Goal: Navigation & Orientation: Find specific page/section

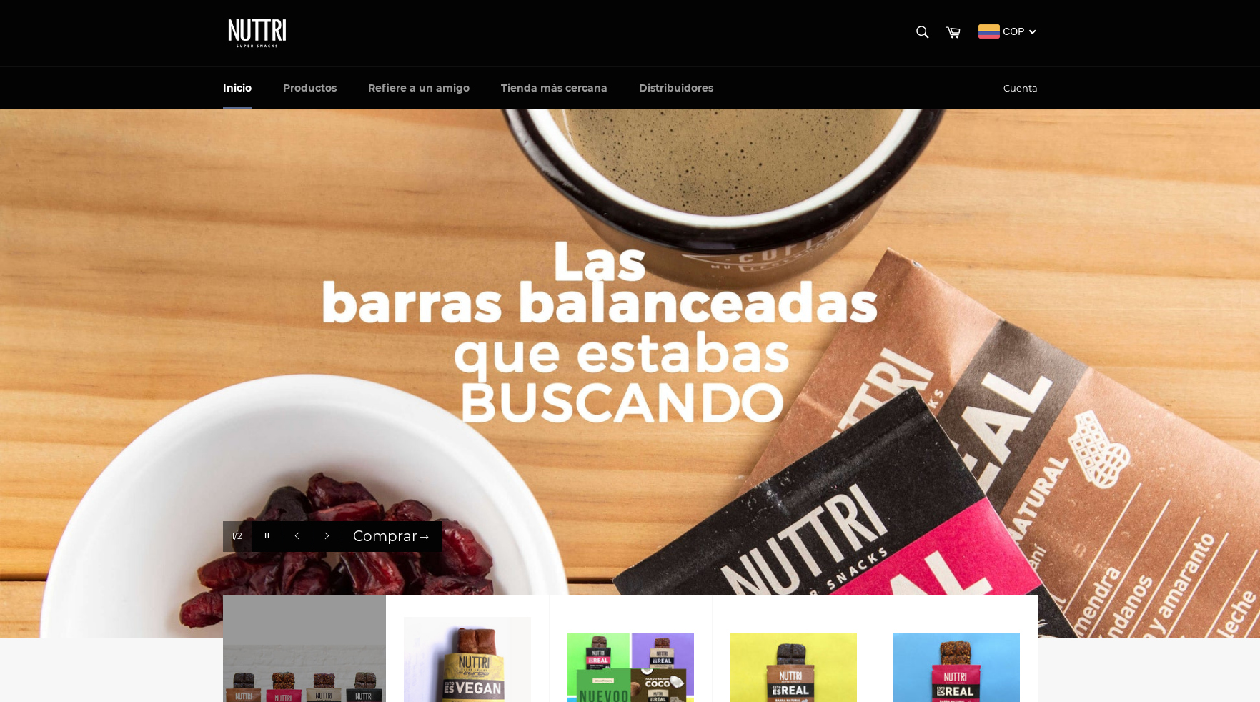
click at [1024, 86] on link "Cuenta" at bounding box center [1020, 88] width 49 height 41
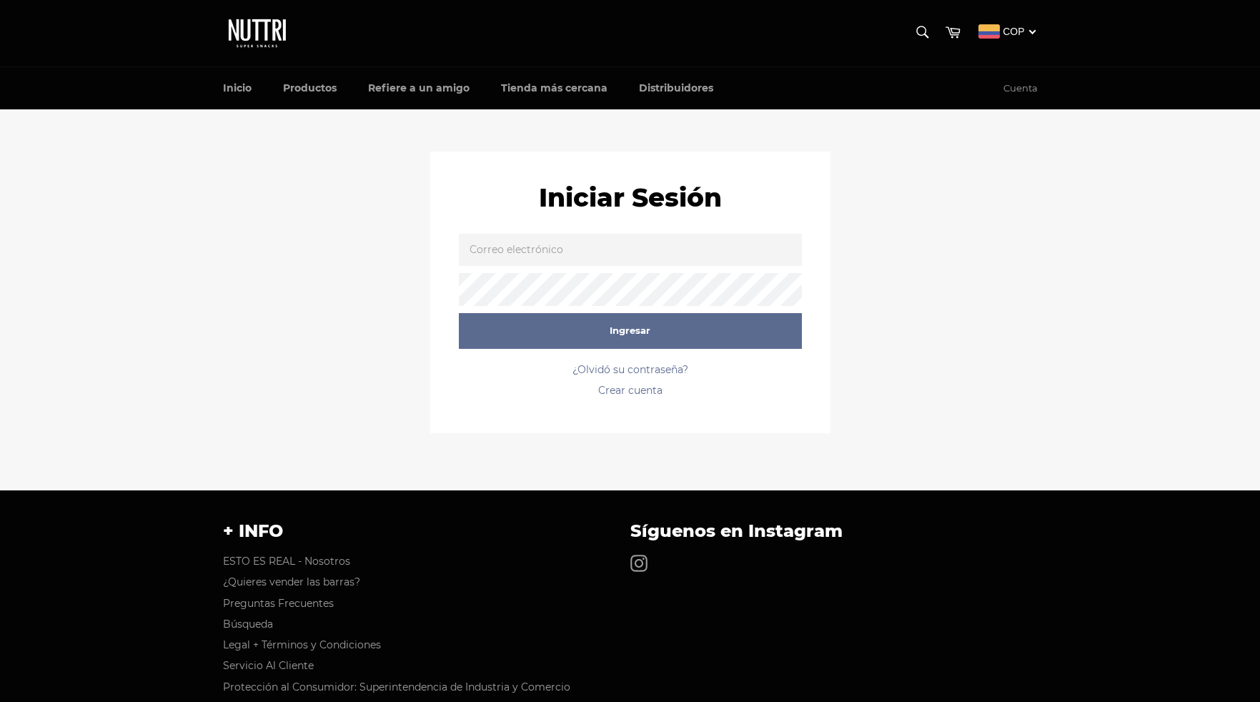
click at [482, 262] on input "Correo electrónico" at bounding box center [630, 250] width 343 height 32
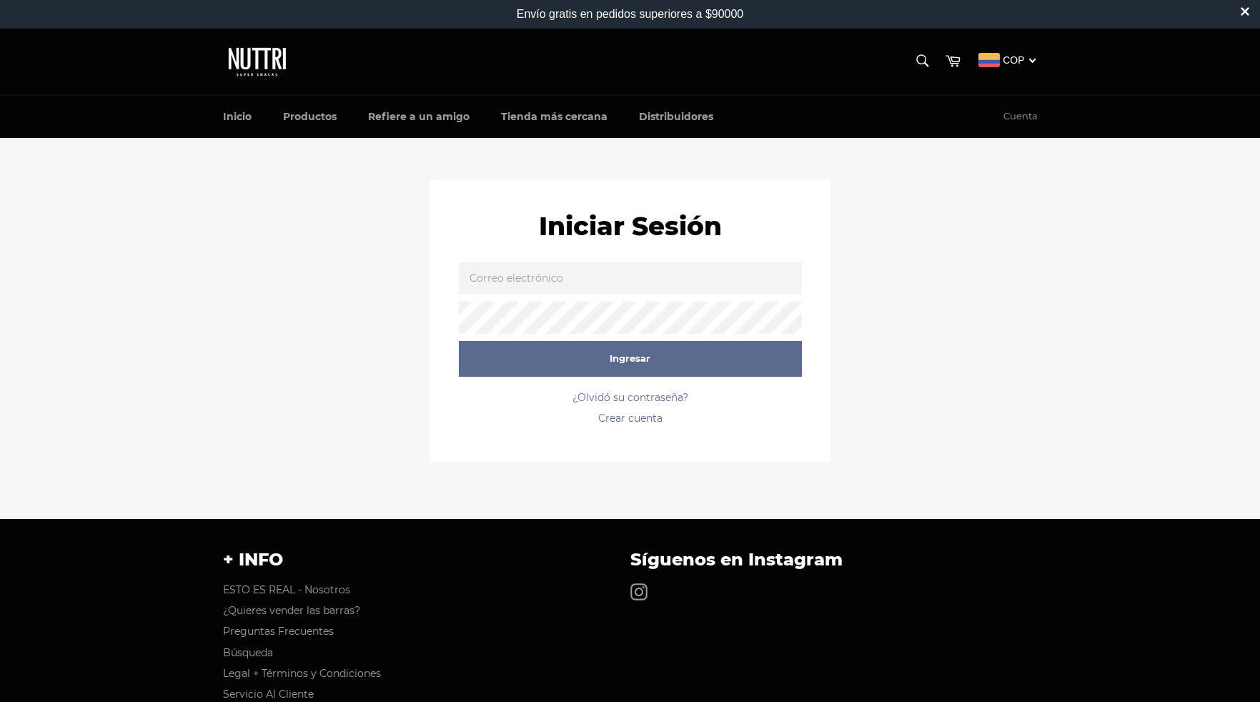
type input "lauranbuitrago@gmail.com"
click at [640, 391] on p "¿Olvidó su contraseña?" at bounding box center [630, 398] width 343 height 14
click at [640, 393] on link "¿Olvidó su contraseña?" at bounding box center [631, 397] width 116 height 13
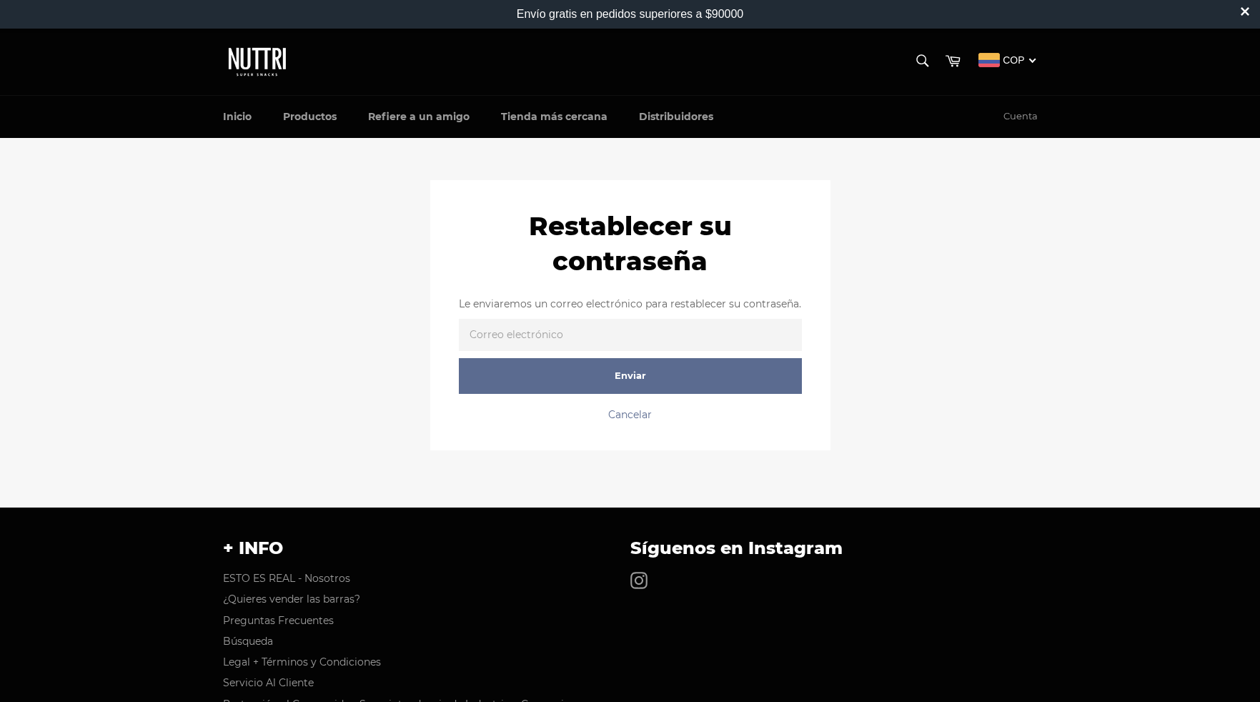
click at [651, 341] on input "Correo electrónico" at bounding box center [630, 335] width 343 height 32
type input "[EMAIL_ADDRESS][DOMAIN_NAME]"
click at [656, 375] on input "Enviar" at bounding box center [630, 376] width 343 height 36
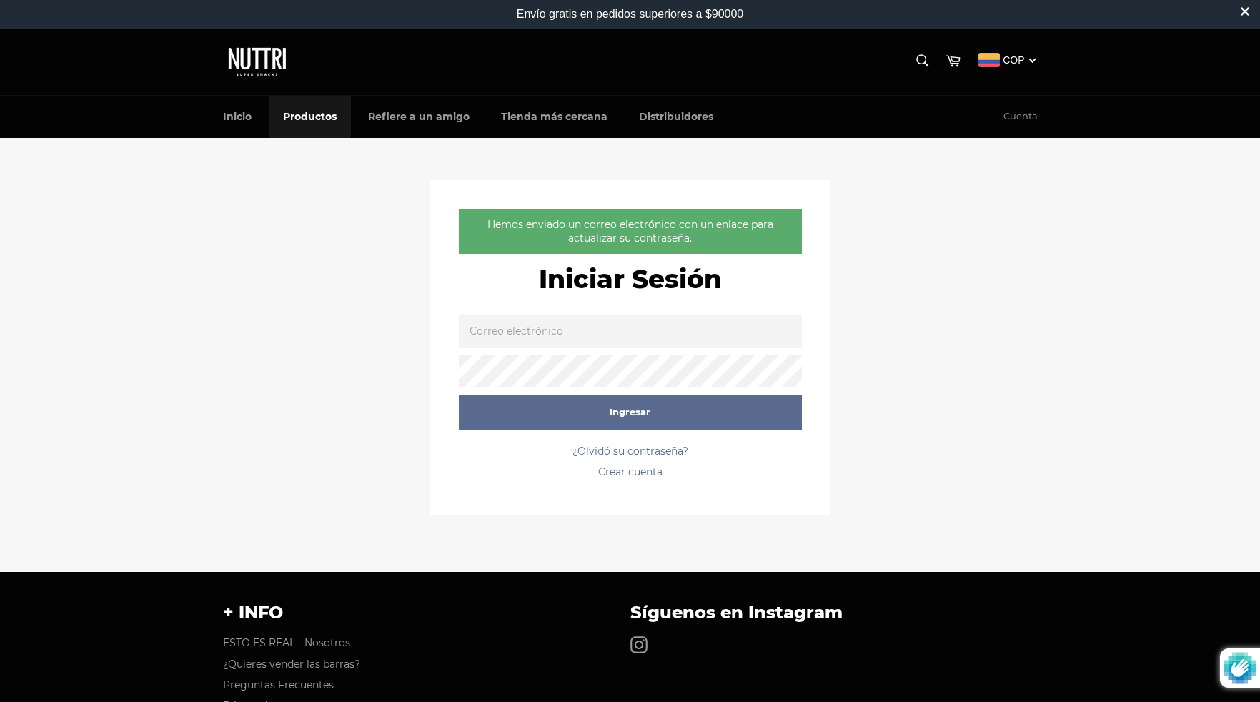
click at [299, 122] on link "Productos" at bounding box center [310, 117] width 82 height 42
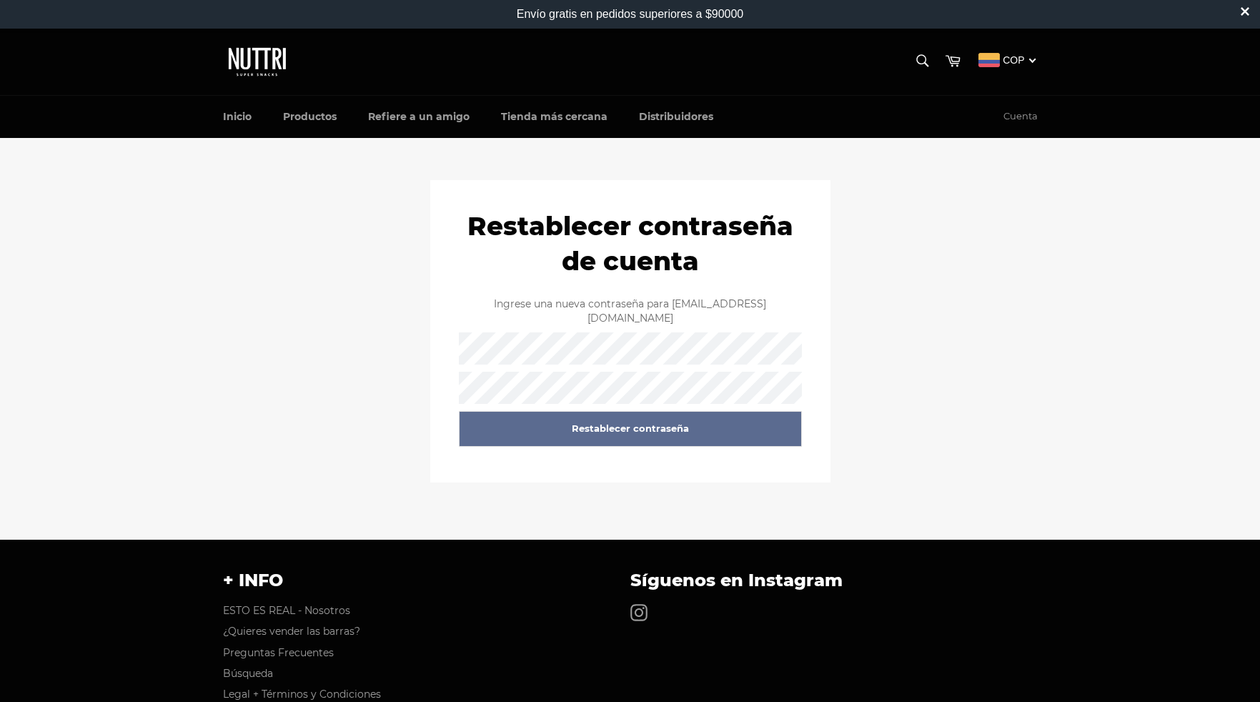
click at [625, 416] on input "Restablecer contraseña" at bounding box center [630, 429] width 343 height 36
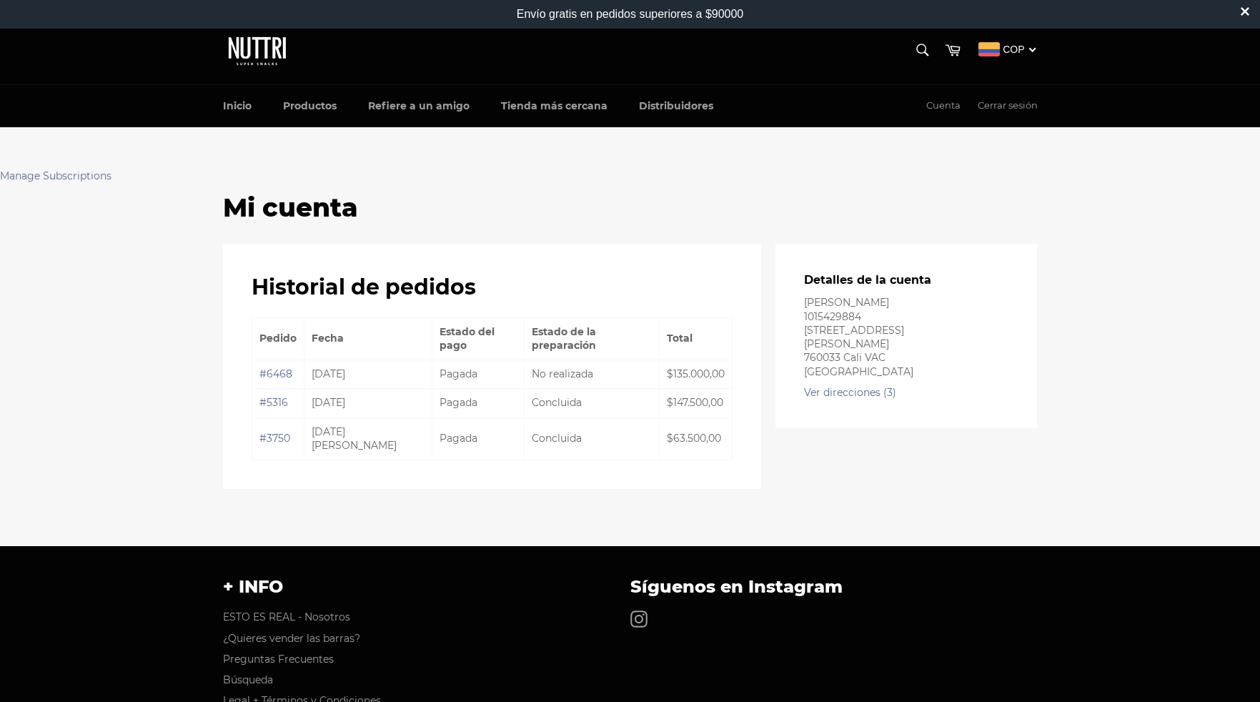
scroll to position [6, 0]
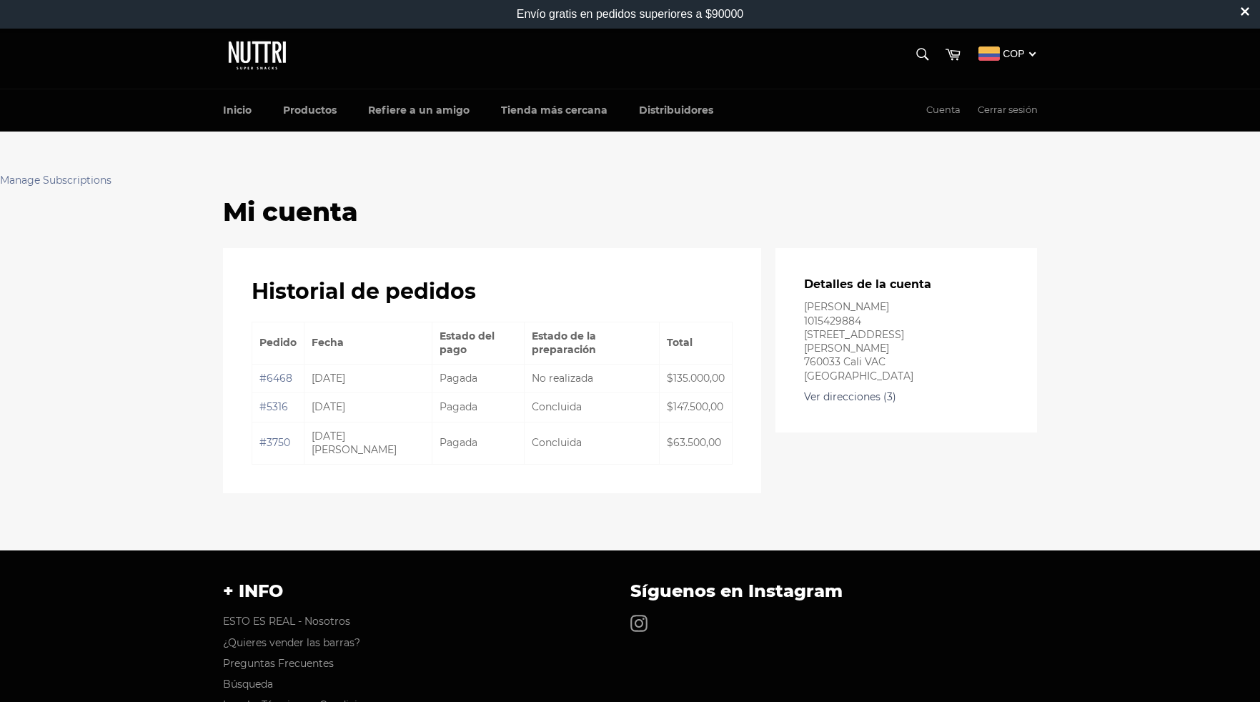
click at [859, 403] on link "Ver direcciones (3)" at bounding box center [850, 396] width 92 height 13
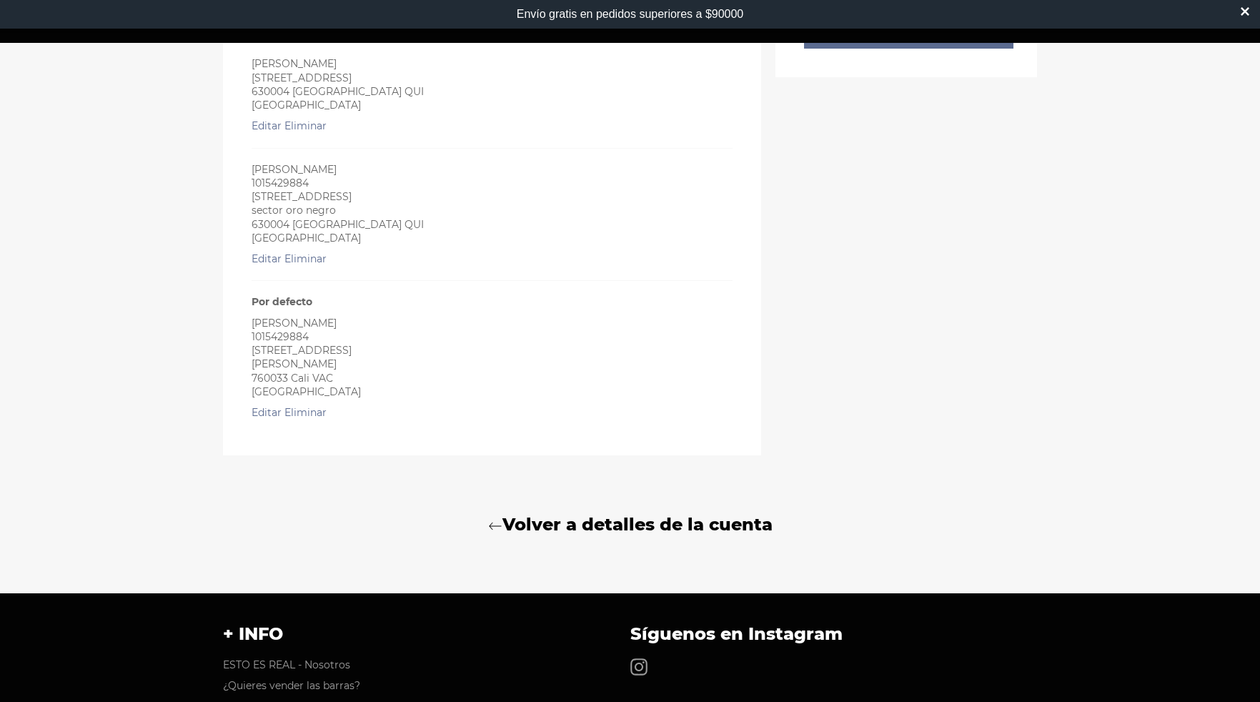
scroll to position [253, 0]
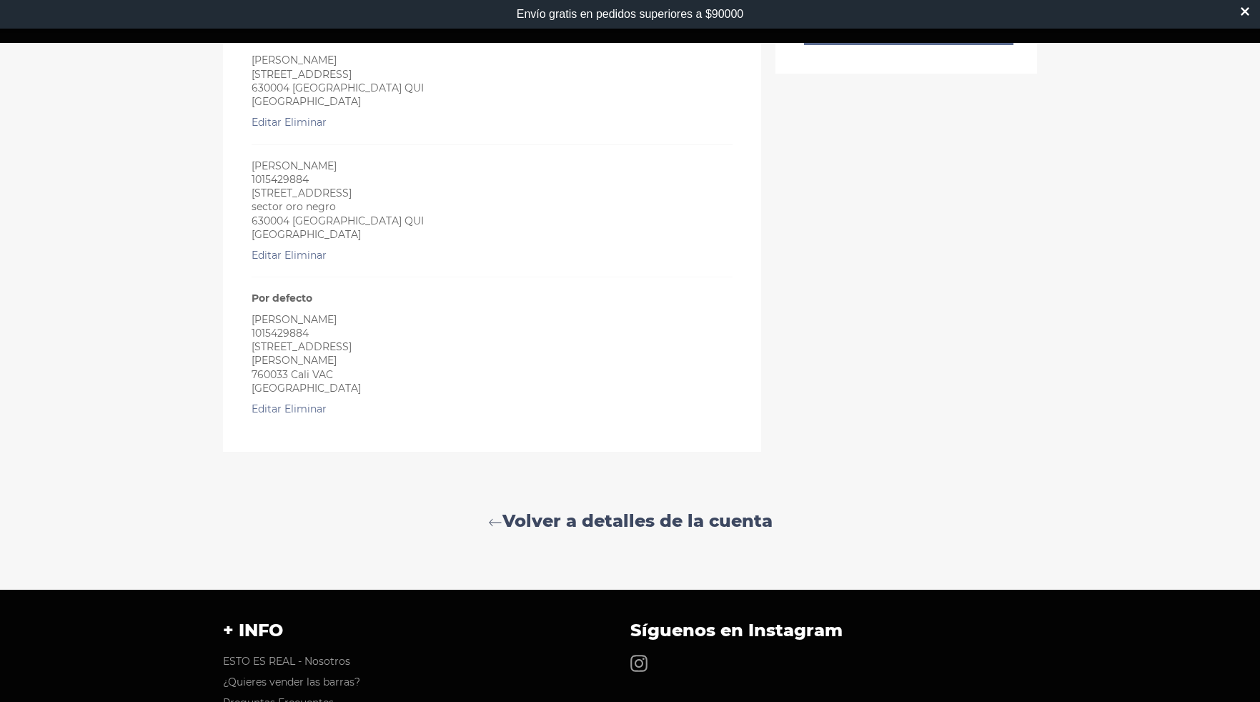
click at [503, 518] on link "Volver a detalles de la cuenta" at bounding box center [630, 521] width 786 height 24
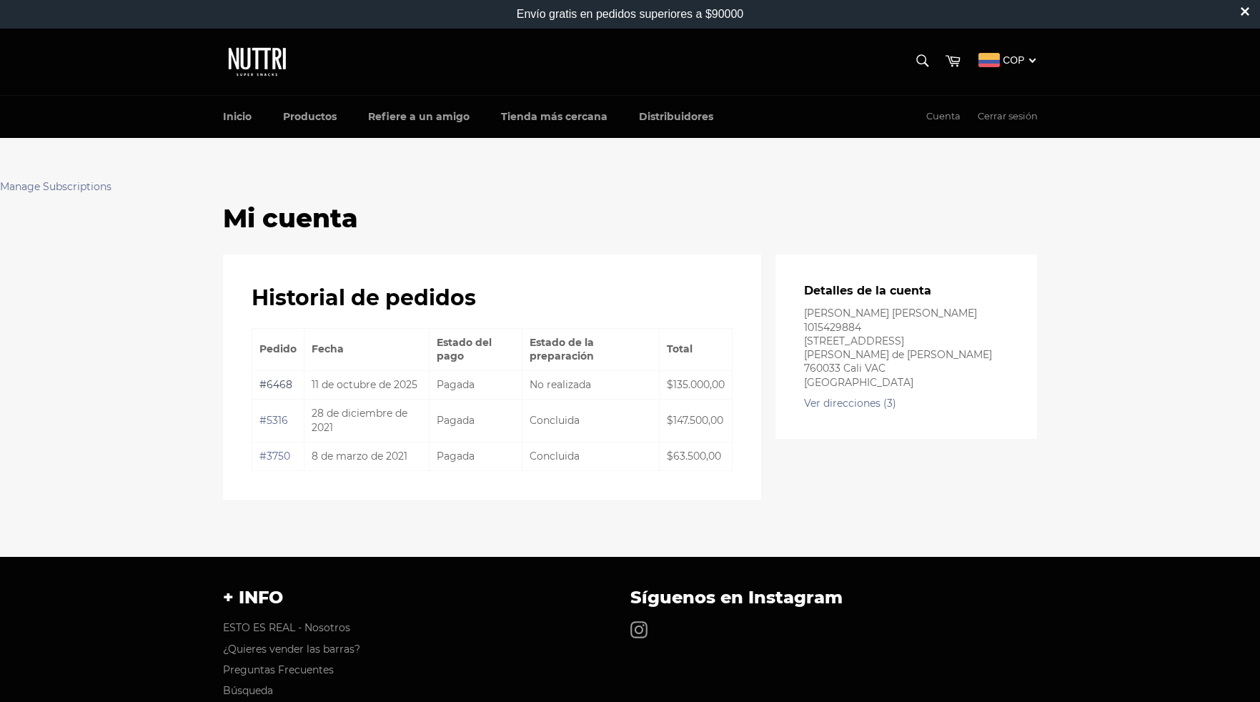
click at [277, 390] on link "#6468" at bounding box center [275, 384] width 33 height 13
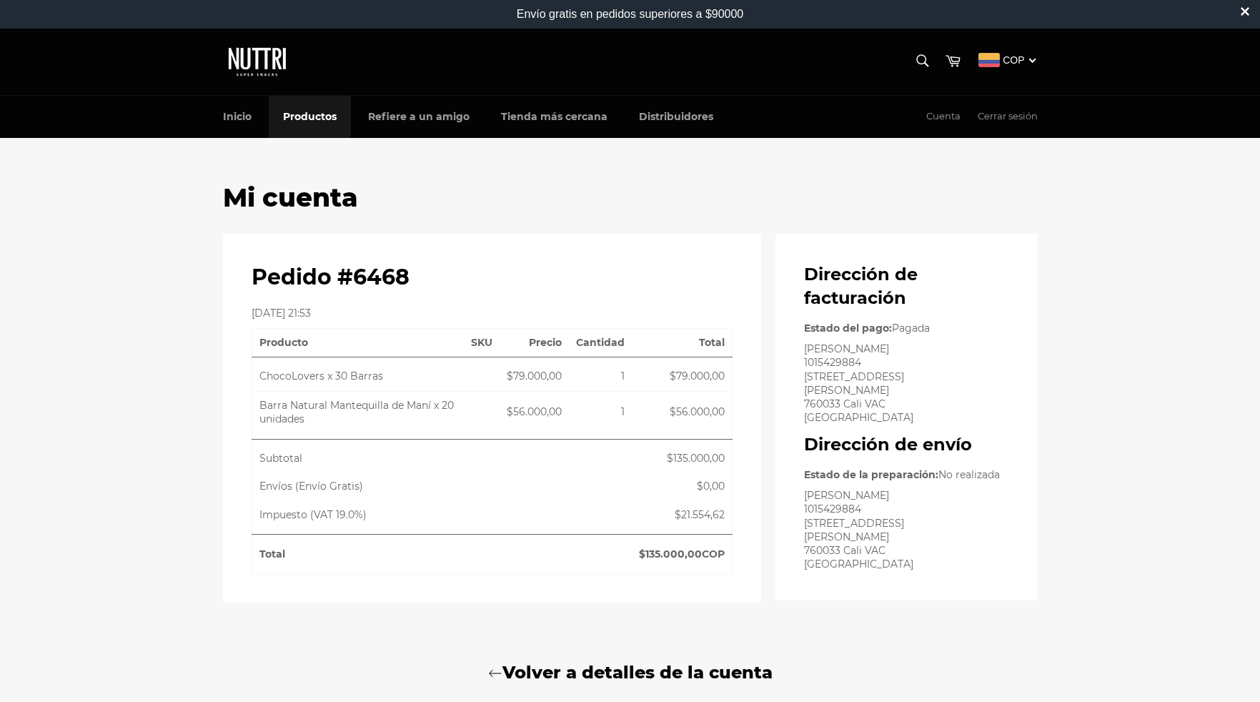
click at [325, 116] on link "Productos" at bounding box center [310, 117] width 82 height 42
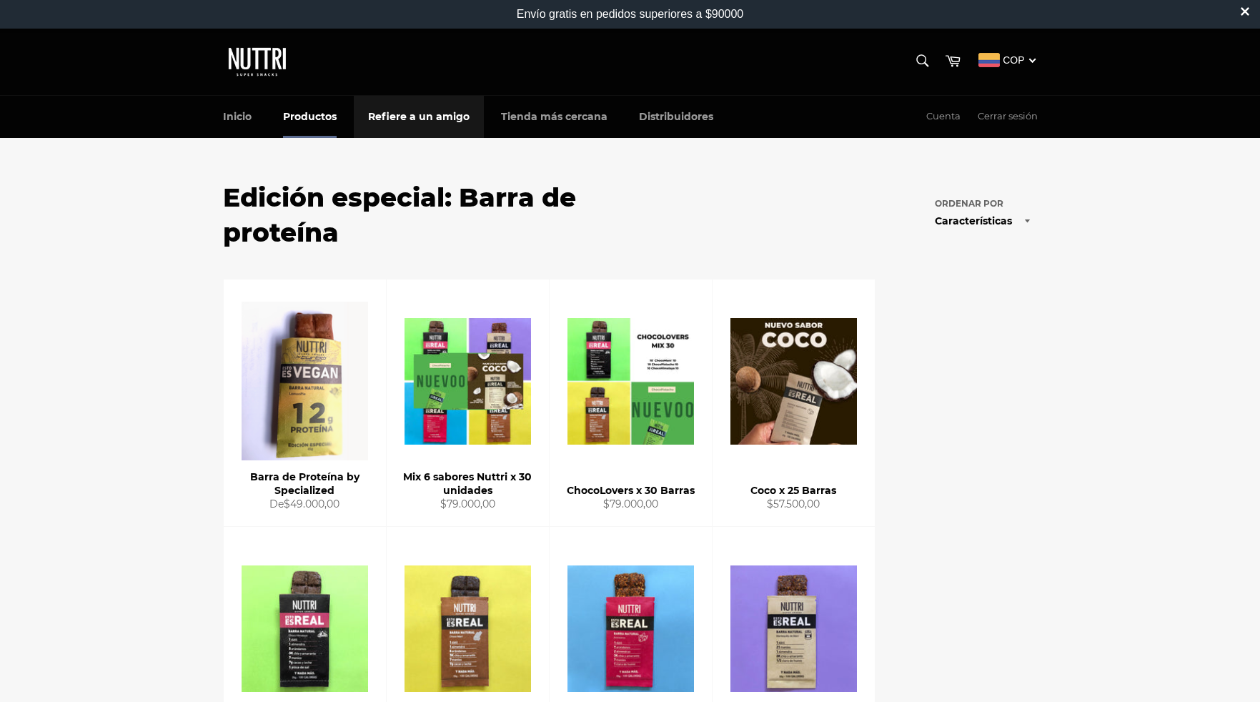
click at [425, 119] on link "Refiere a un amigo" at bounding box center [419, 117] width 130 height 42
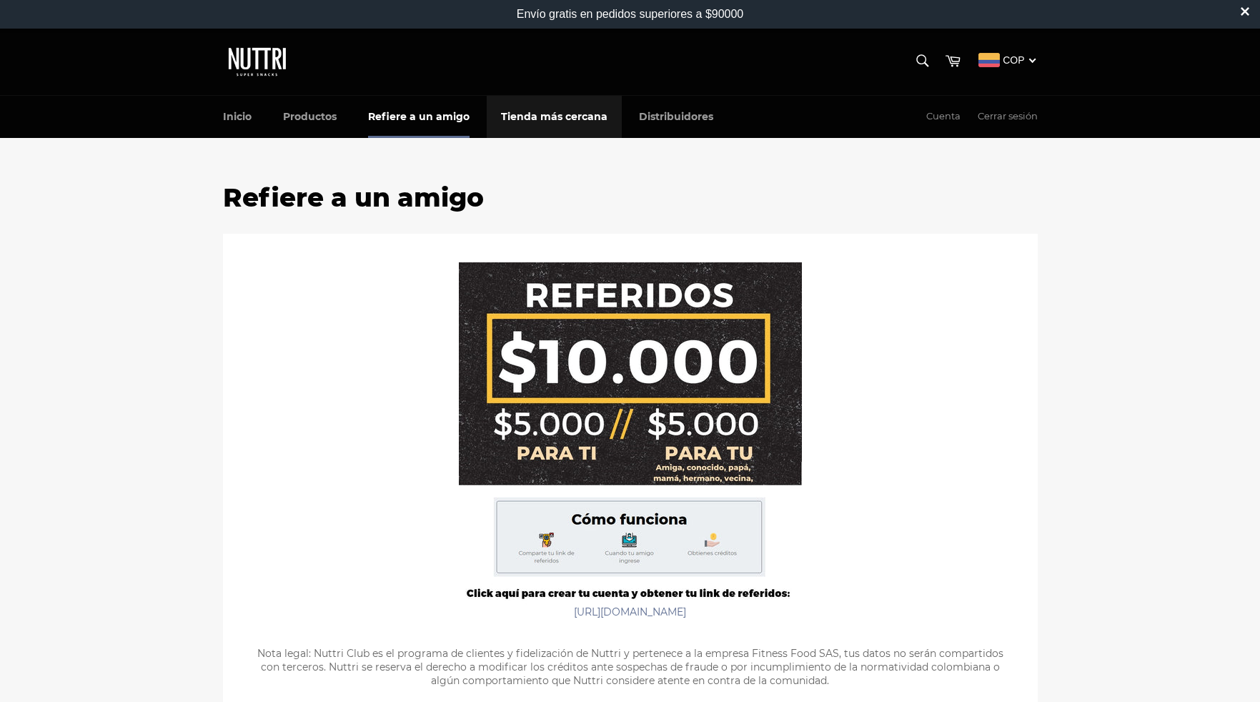
click at [523, 114] on link "Tienda más cercana" at bounding box center [554, 117] width 135 height 42
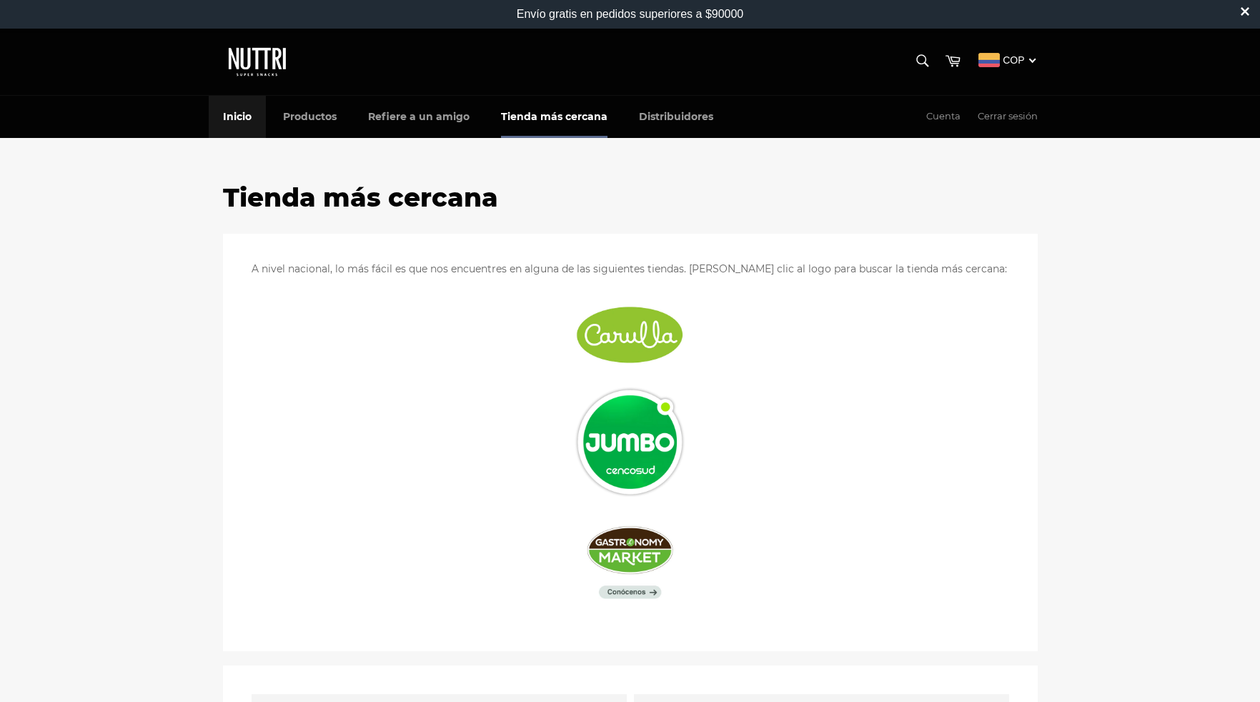
click at [227, 120] on link "Inicio" at bounding box center [237, 117] width 57 height 42
click at [310, 114] on link "Productos" at bounding box center [310, 117] width 82 height 42
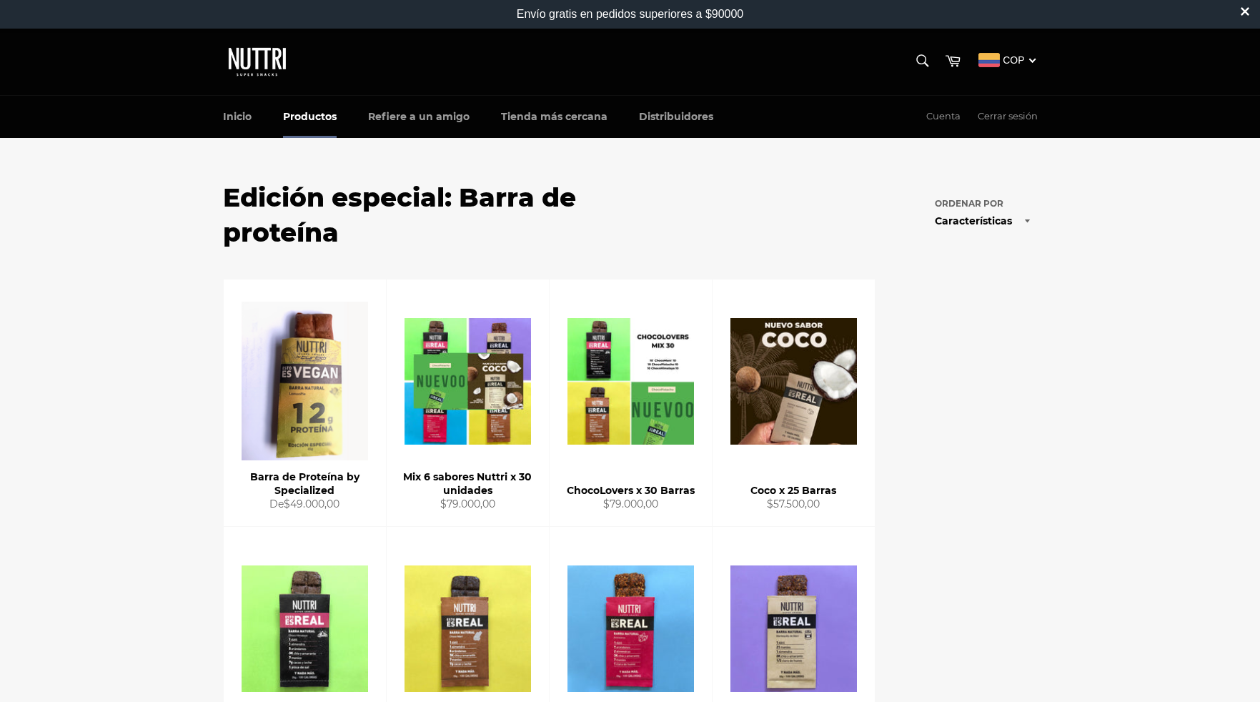
scroll to position [1, 0]
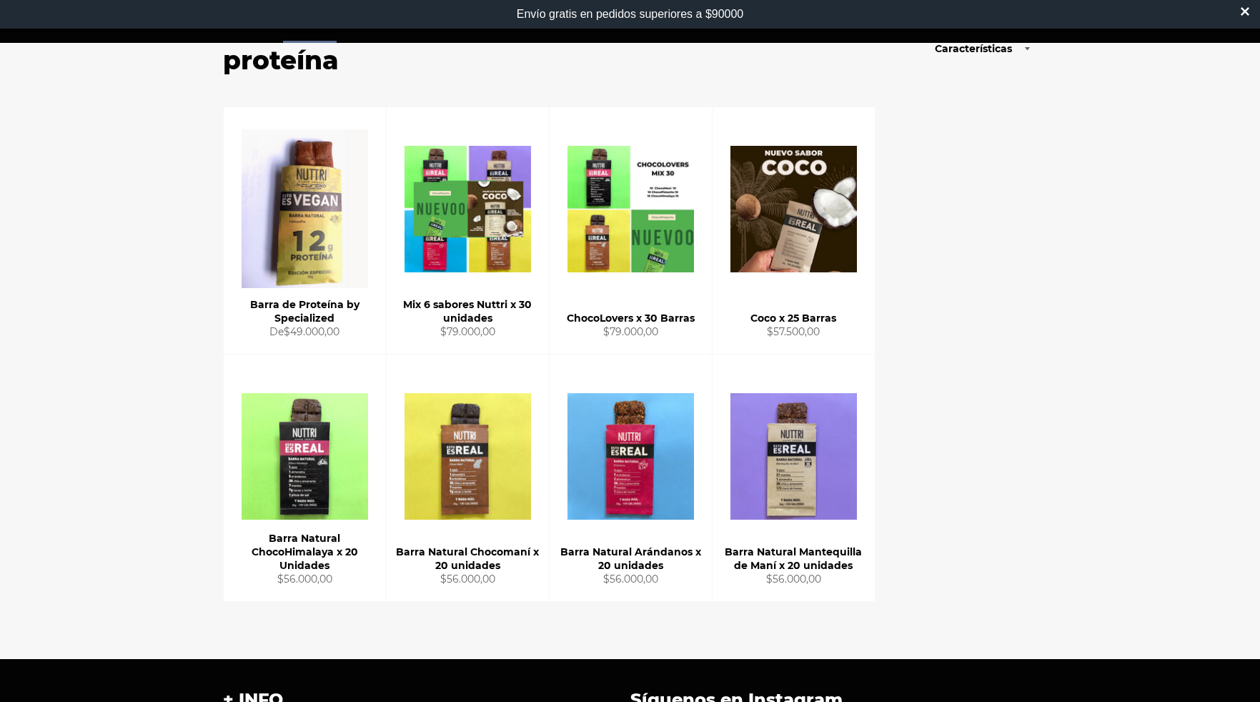
scroll to position [173, 0]
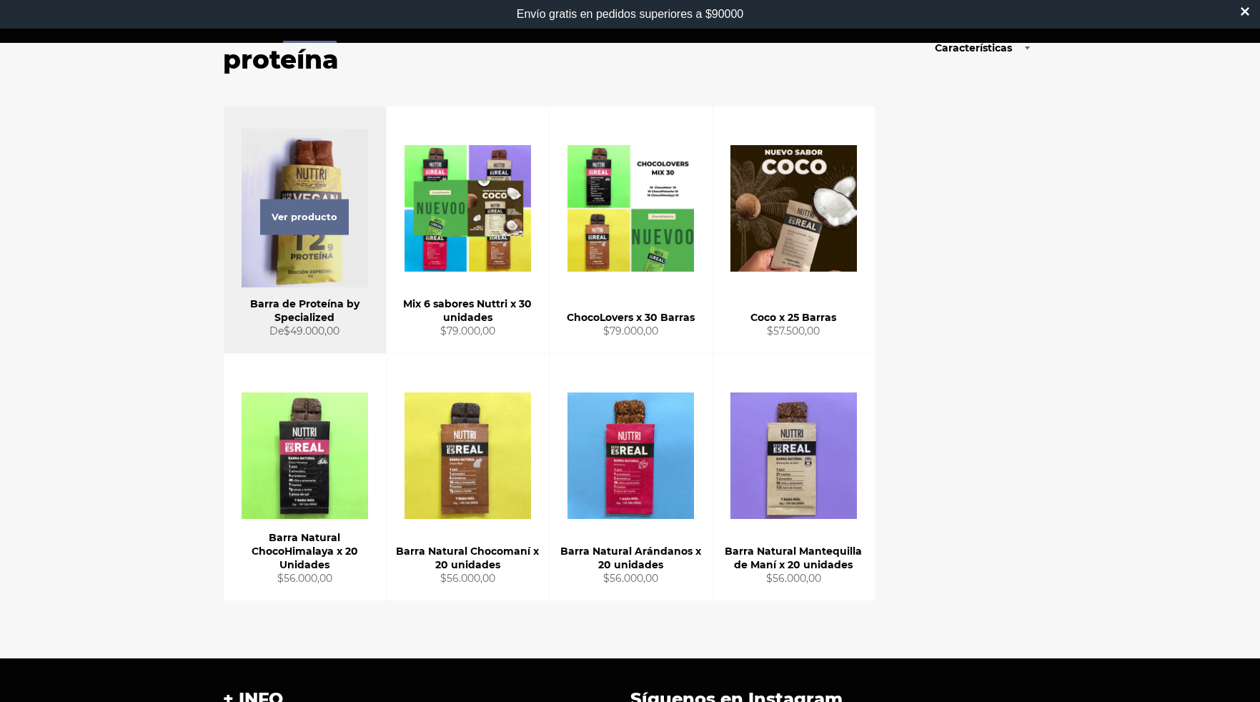
click at [332, 184] on div "Ver producto" at bounding box center [305, 230] width 162 height 247
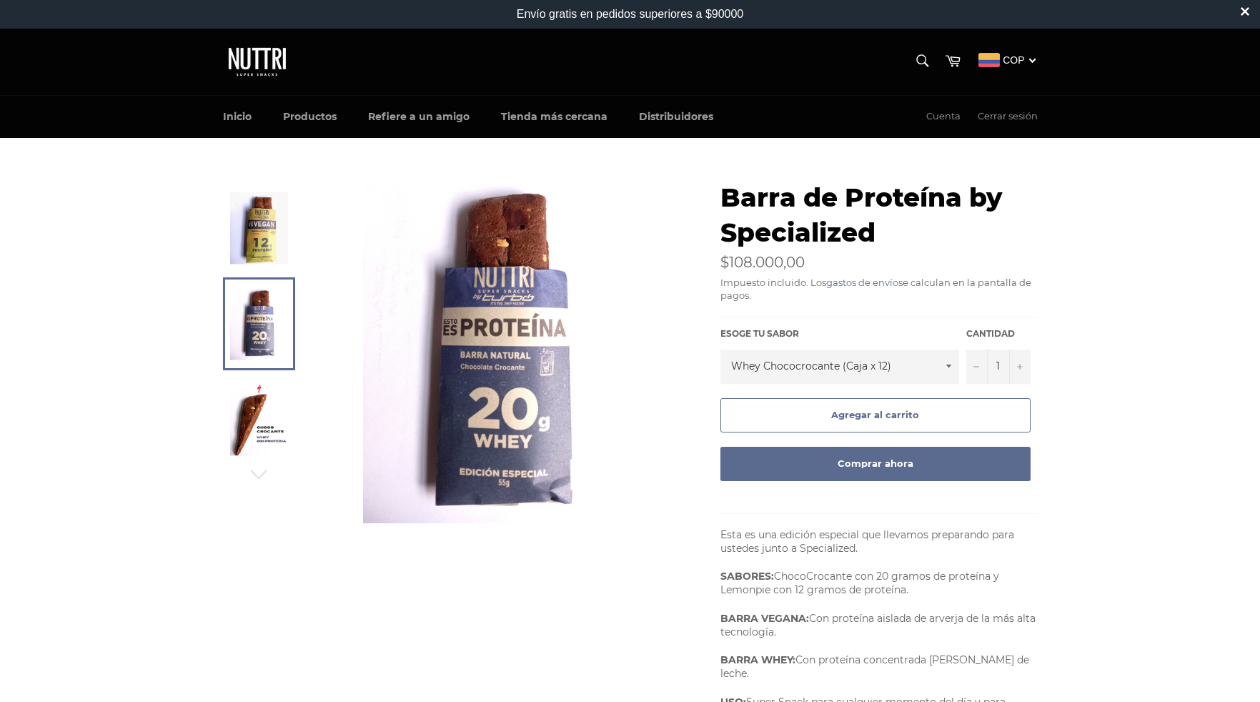
click at [259, 247] on img at bounding box center [259, 228] width 58 height 72
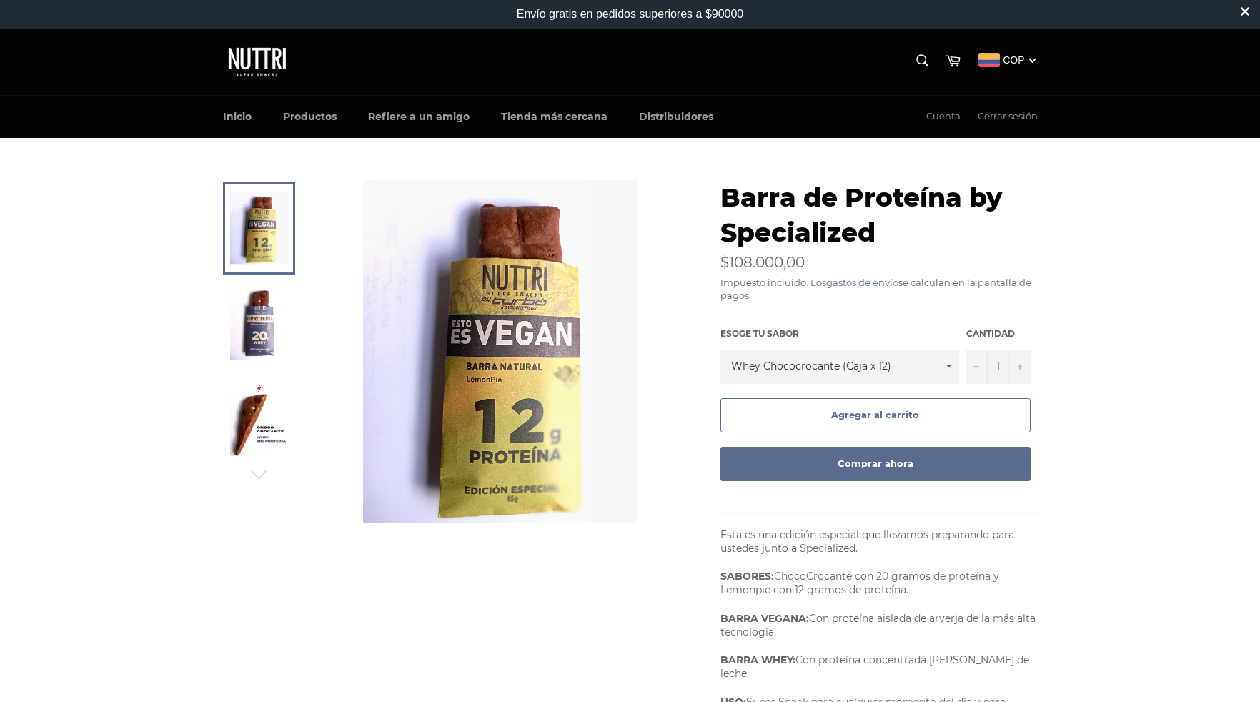
click at [832, 379] on select "Whey Chococrocante (Caja x 12) Vegana Lemon Pie (Caja x 12) De las dos por igua…" at bounding box center [840, 367] width 239 height 34
select select "Vegana Lemon Pie (Caja x 12)"
click at [721, 350] on select "Whey Chococrocante (Caja x 12) Vegana Lemon Pie (Caja x 12) De las dos por igua…" at bounding box center [840, 367] width 239 height 34
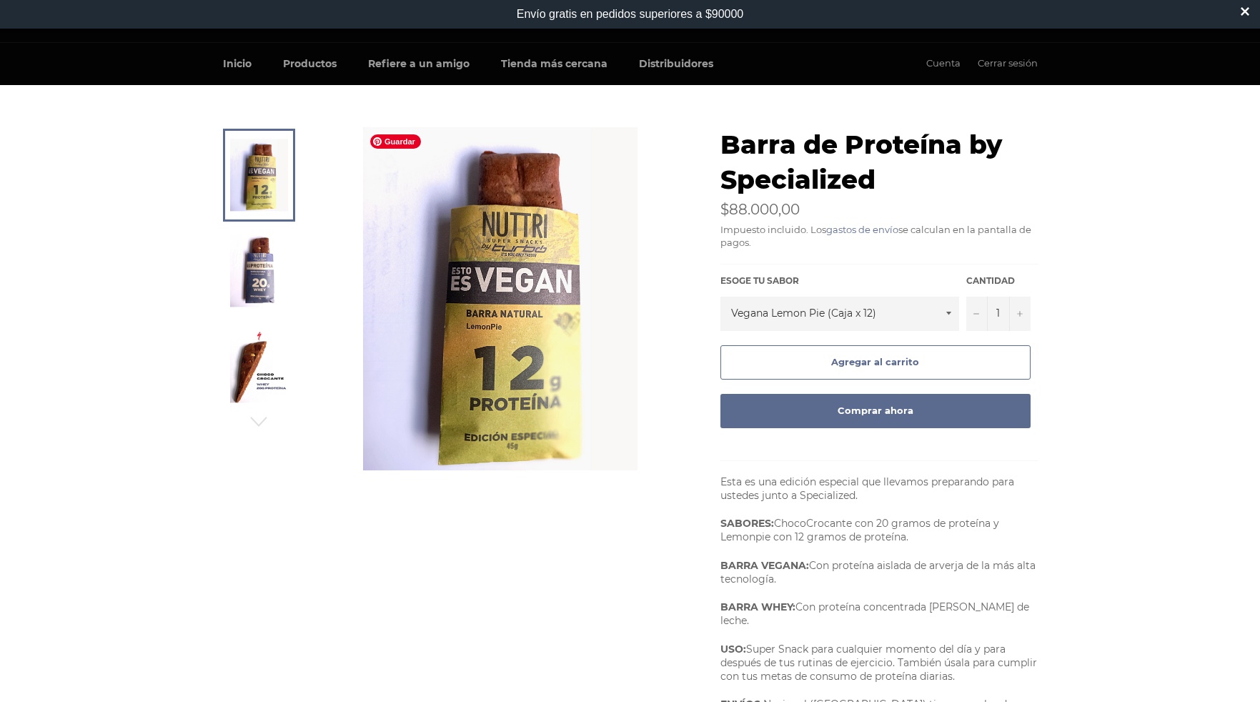
scroll to position [56, 0]
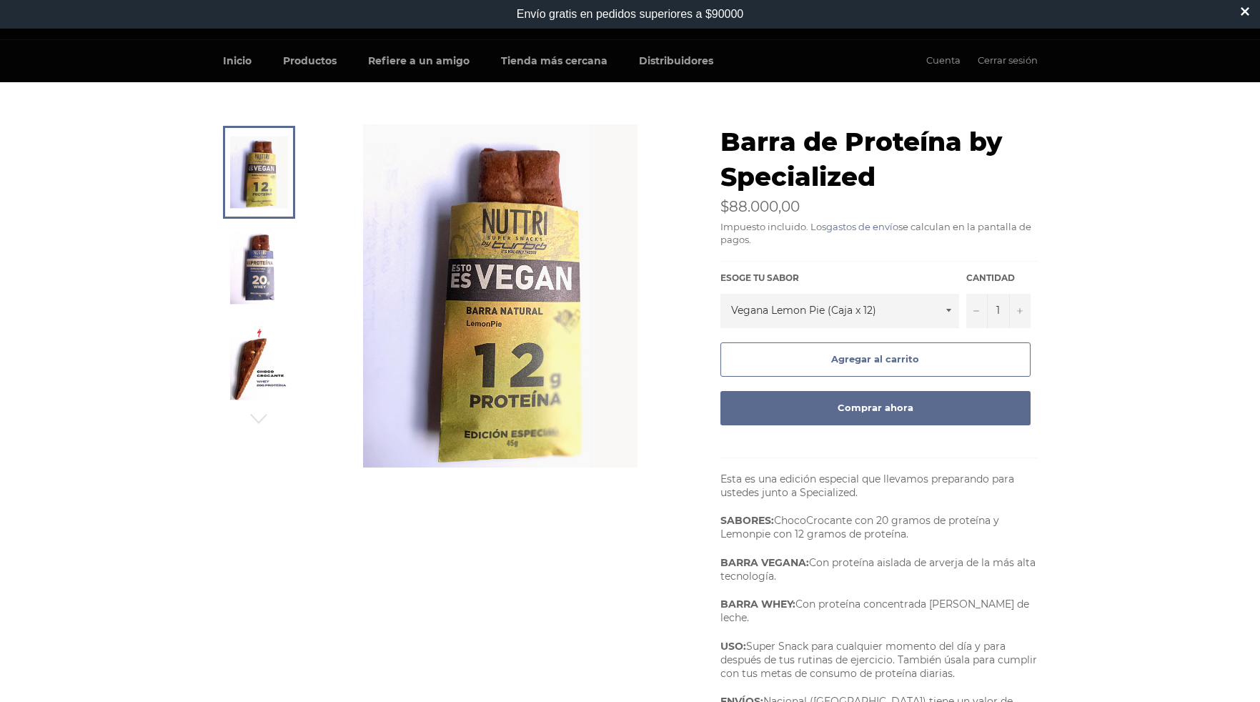
click at [244, 267] on img at bounding box center [259, 268] width 58 height 72
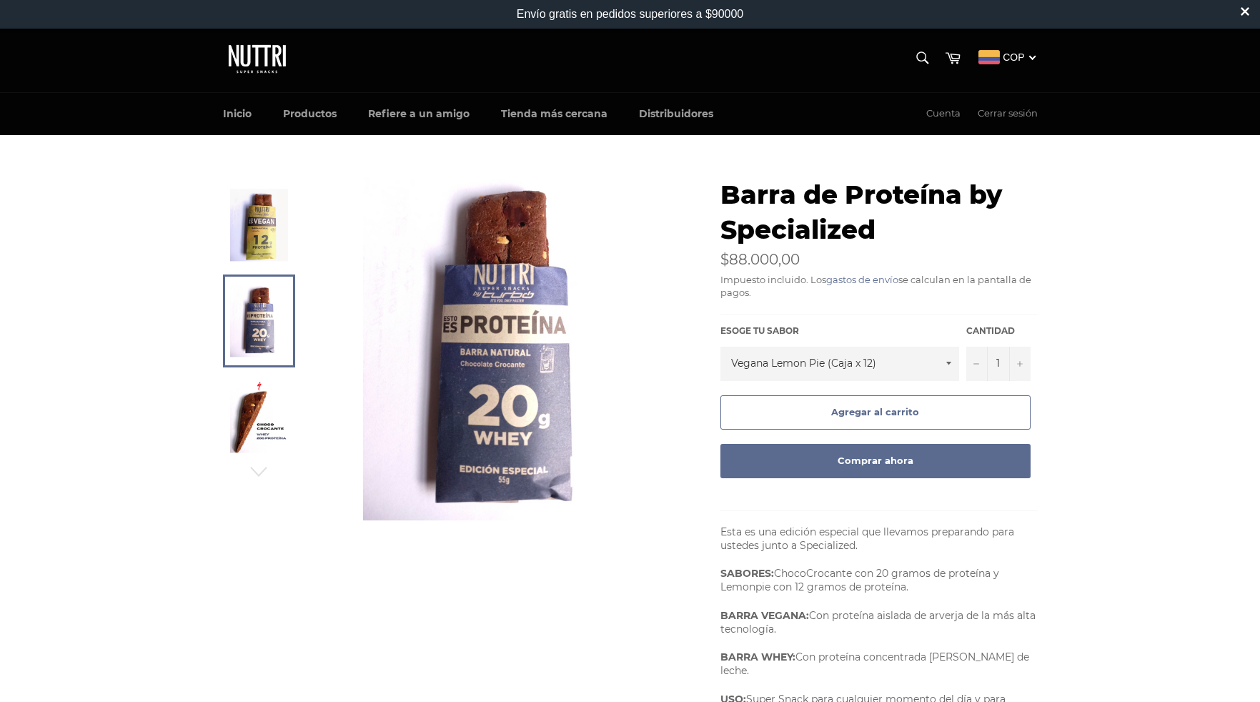
scroll to position [4, 0]
click at [247, 109] on link "Inicio" at bounding box center [237, 113] width 57 height 42
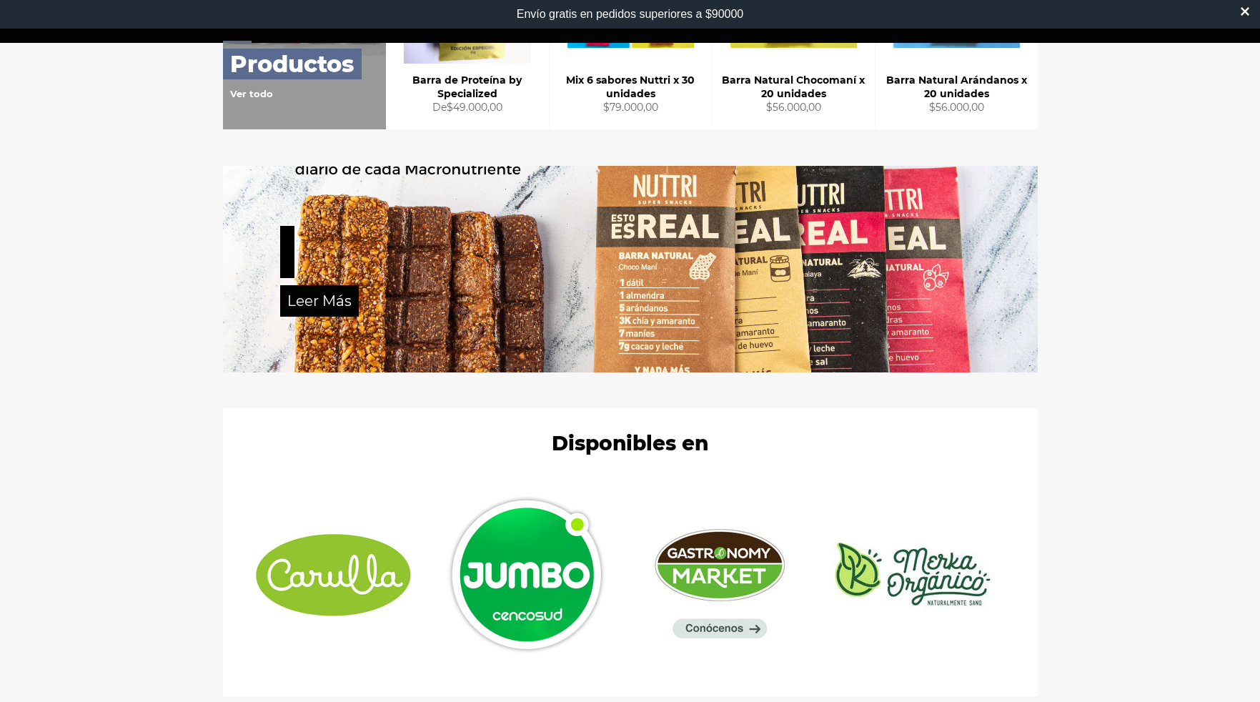
scroll to position [742, 0]
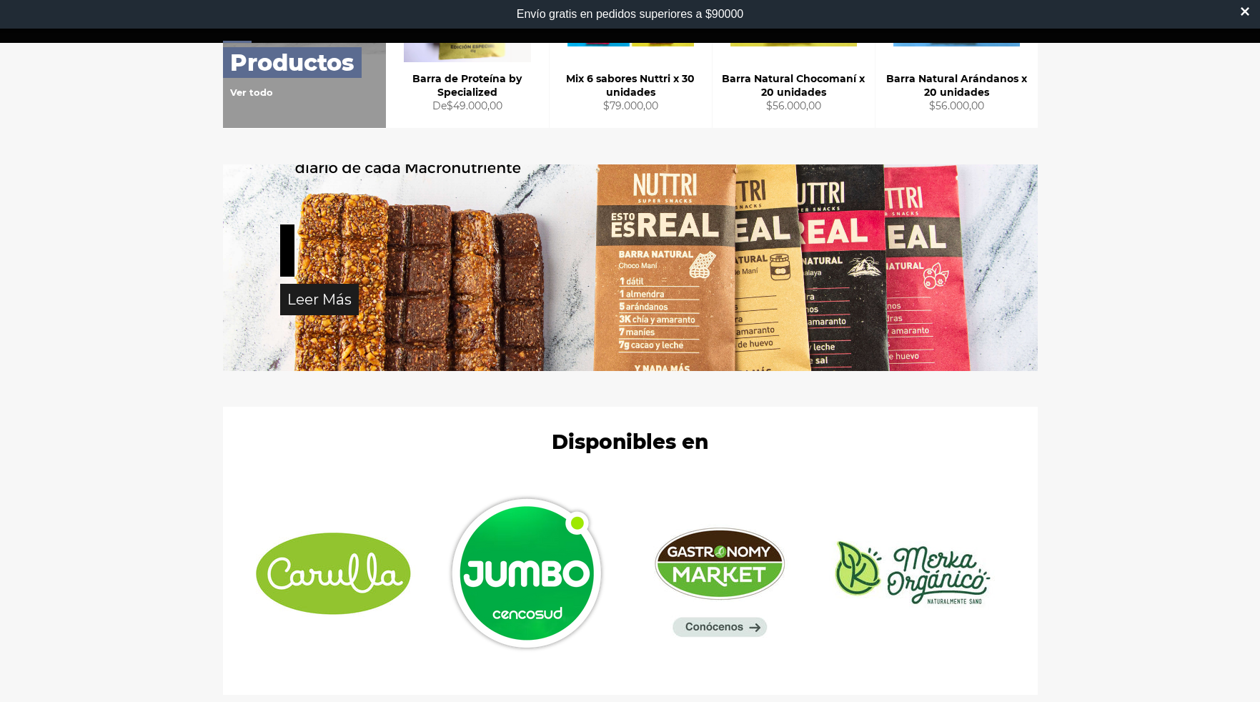
click at [315, 307] on link "Leer Más" at bounding box center [319, 299] width 79 height 31
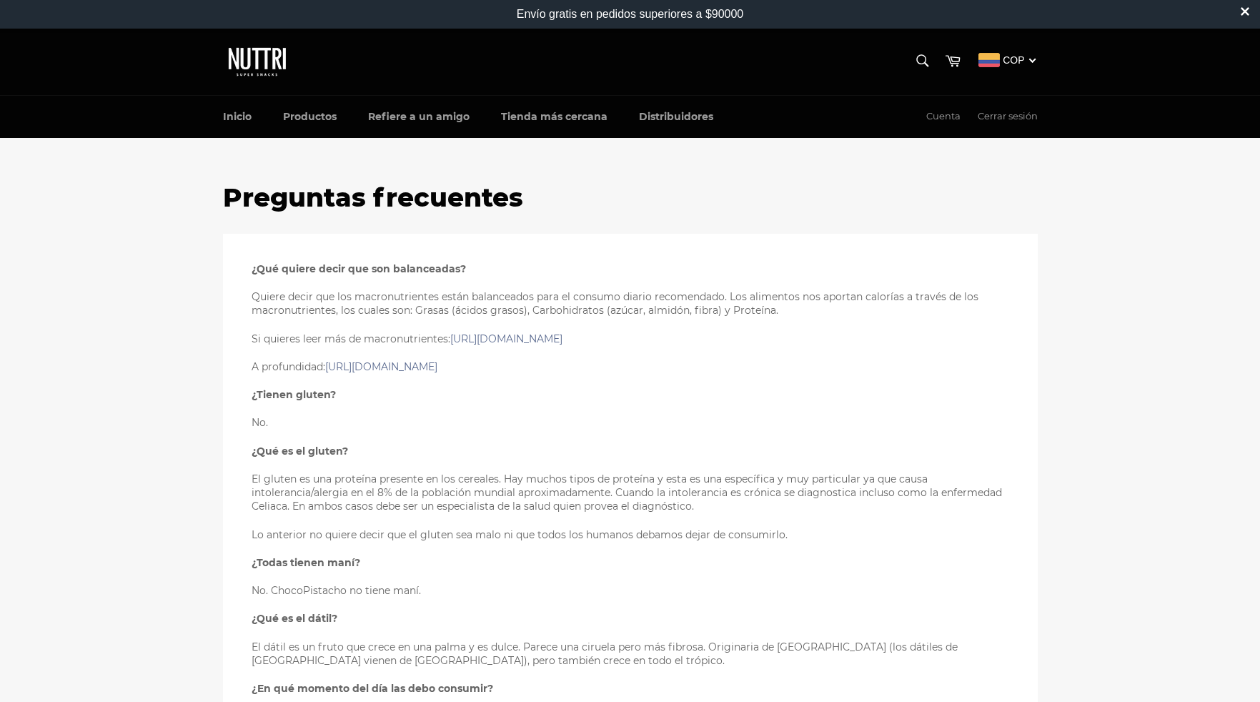
click at [275, 61] on img at bounding box center [258, 62] width 71 height 38
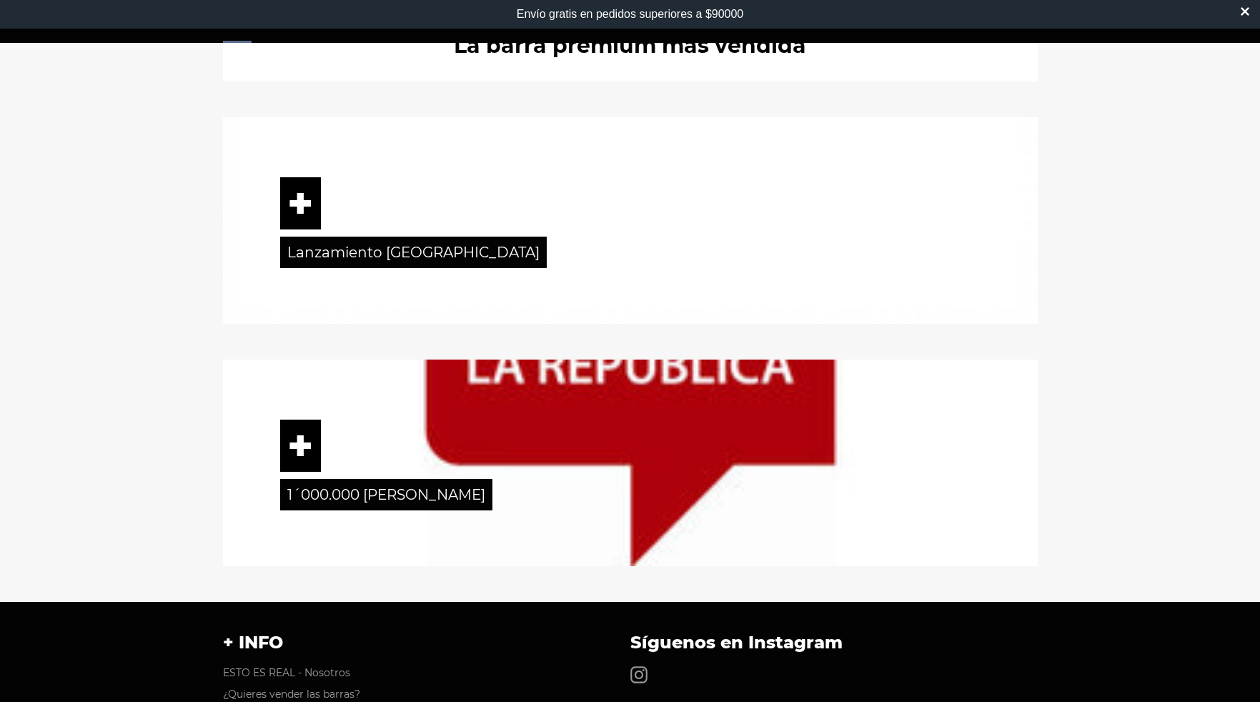
scroll to position [2134, 0]
